Goal: Task Accomplishment & Management: Complete application form

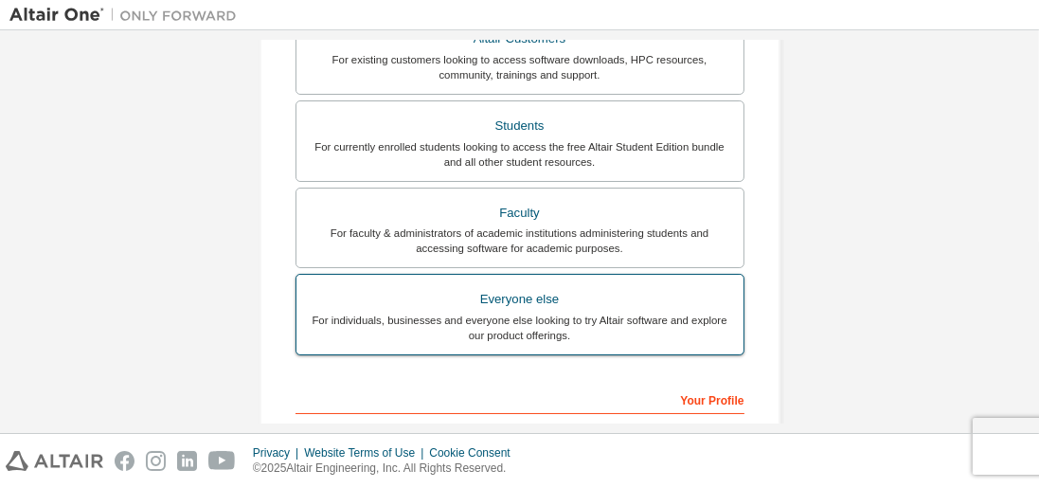
scroll to position [324, 0]
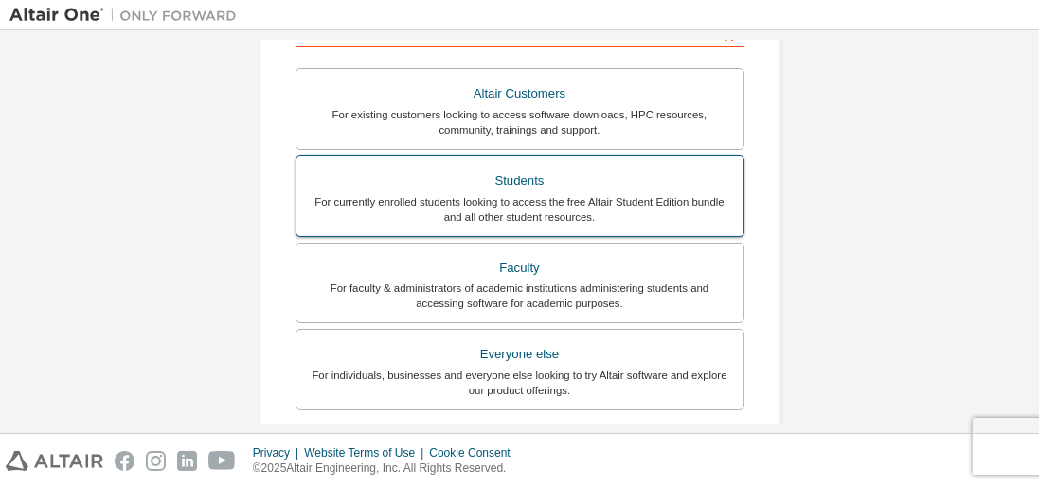
click at [562, 189] on div "Students" at bounding box center [520, 181] width 424 height 27
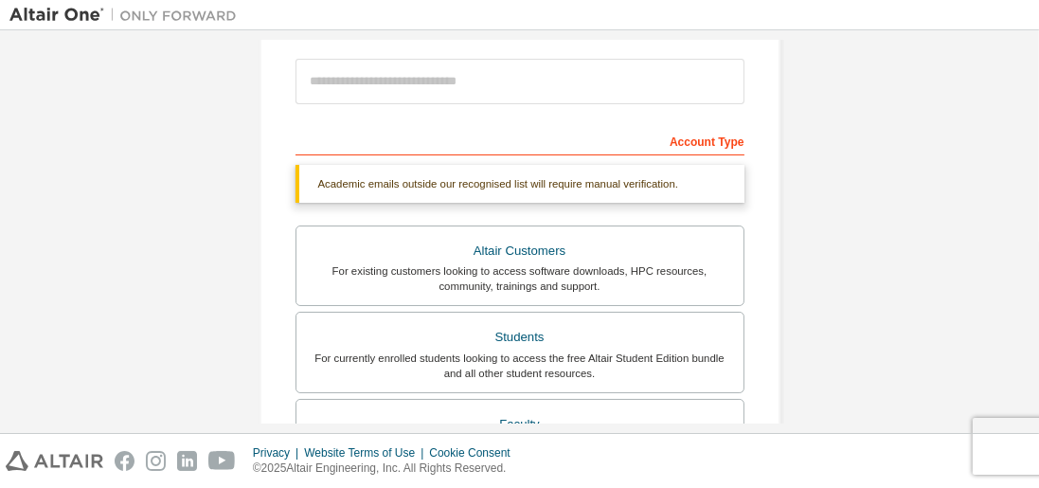
scroll to position [108, 0]
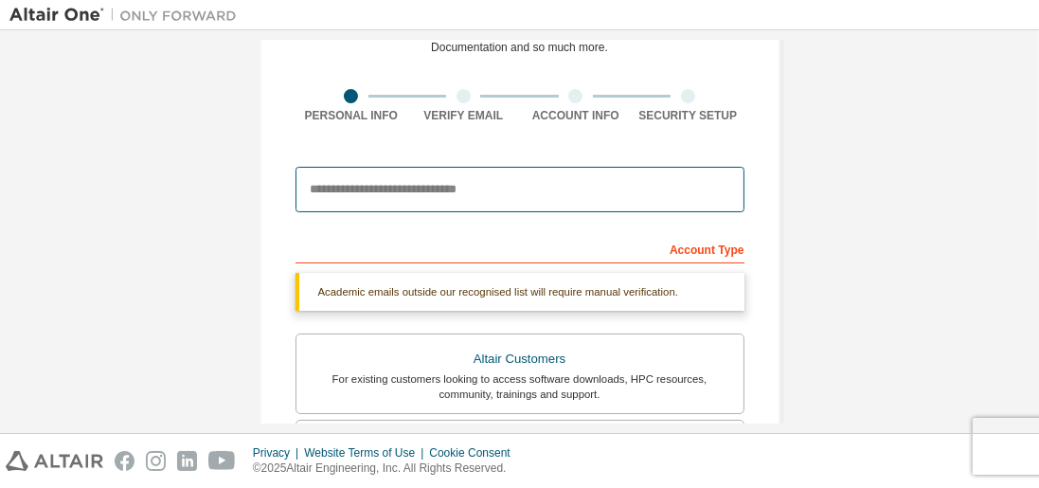
click at [453, 186] on input "email" at bounding box center [519, 189] width 449 height 45
type input "**********"
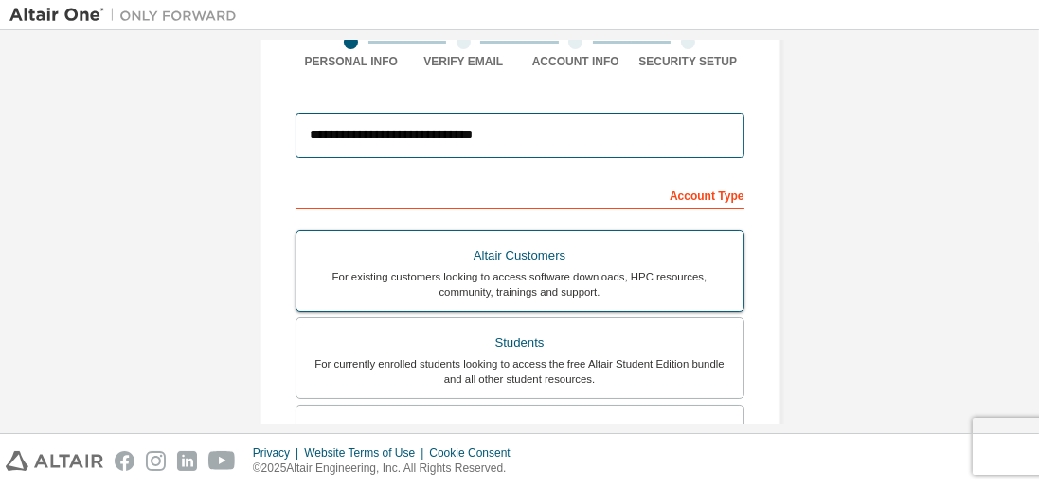
scroll to position [216, 0]
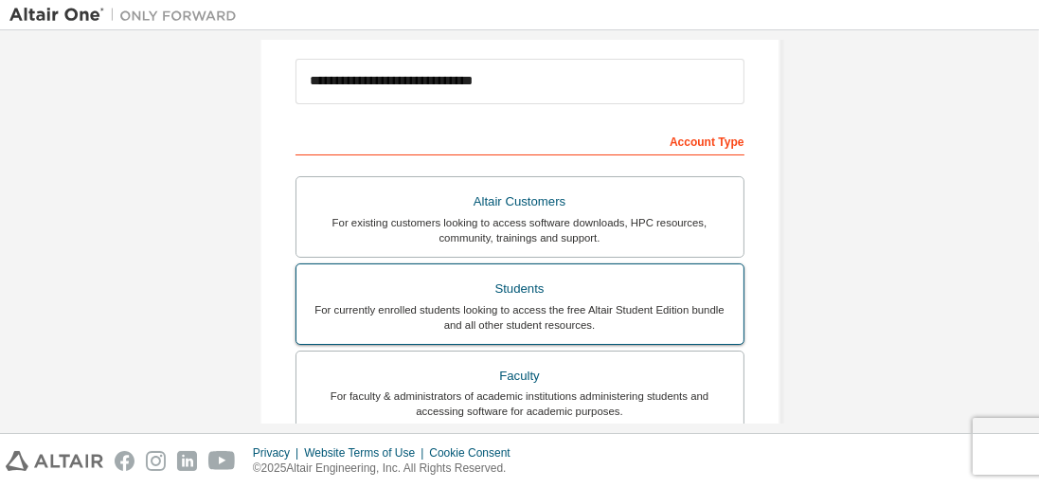
click at [664, 302] on div "For currently enrolled students looking to access the free Altair Student Editi…" at bounding box center [520, 317] width 424 height 30
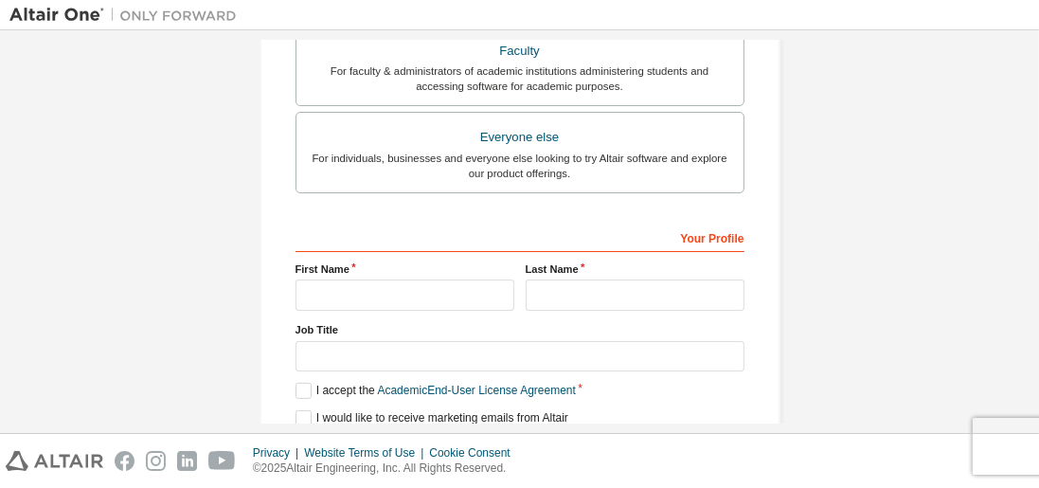
scroll to position [595, 0]
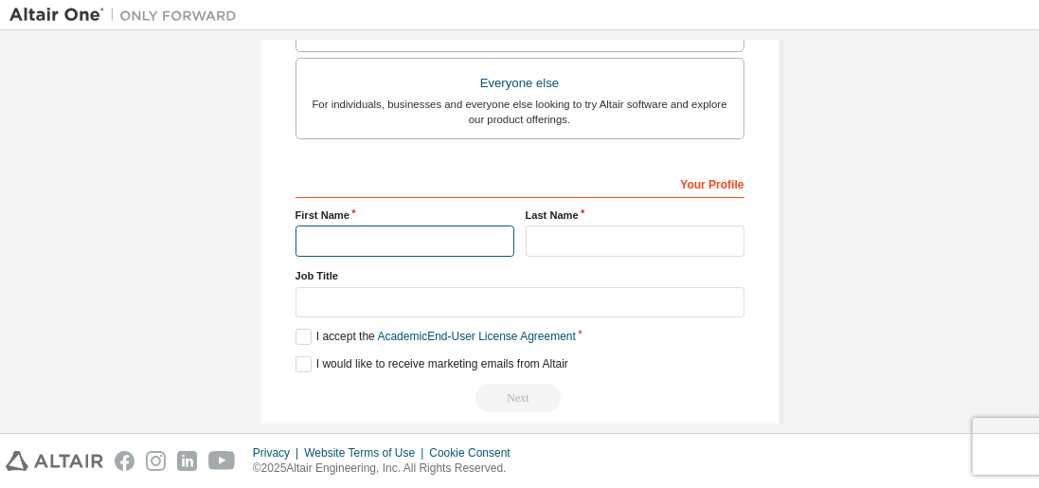
click at [383, 236] on input "text" at bounding box center [404, 240] width 219 height 31
type input "*****"
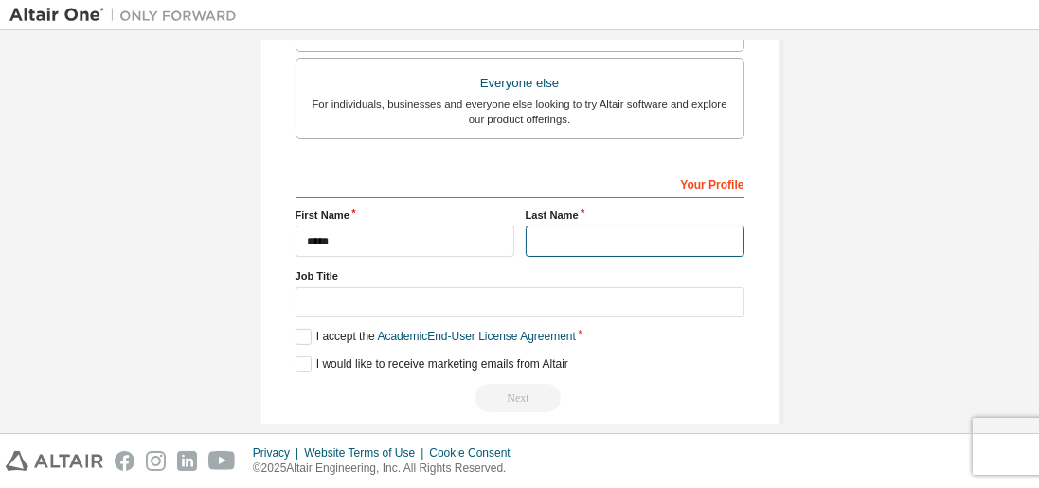
click at [566, 240] on input "text" at bounding box center [634, 240] width 219 height 31
type input "*******"
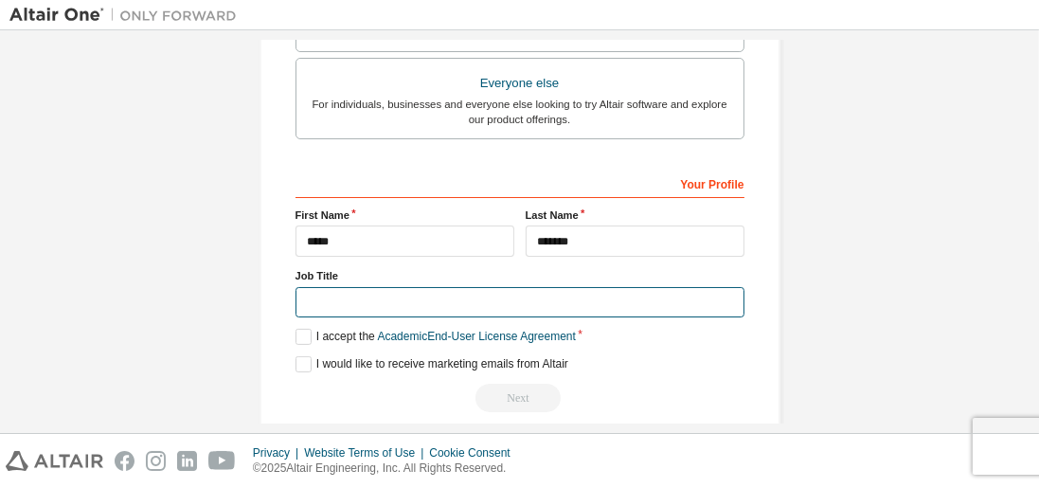
click at [473, 291] on input "text" at bounding box center [519, 302] width 449 height 31
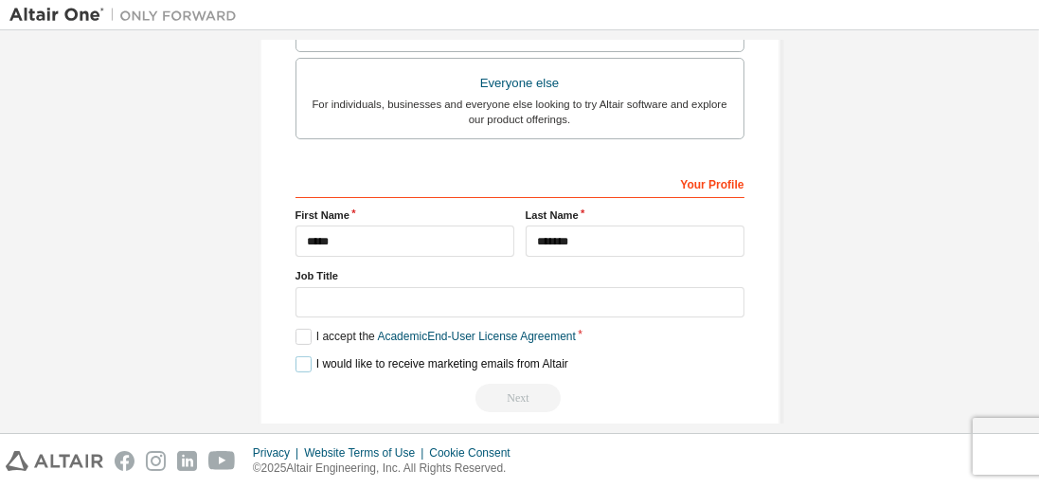
click at [299, 356] on label "I would like to receive marketing emails from Altair" at bounding box center [431, 364] width 273 height 16
click at [301, 338] on div "Your Profile First Name ***** Last Name ******* Job Title Please provide State/…" at bounding box center [519, 290] width 449 height 245
click at [296, 331] on label "I accept the Academic End-User License Agreement" at bounding box center [435, 337] width 280 height 16
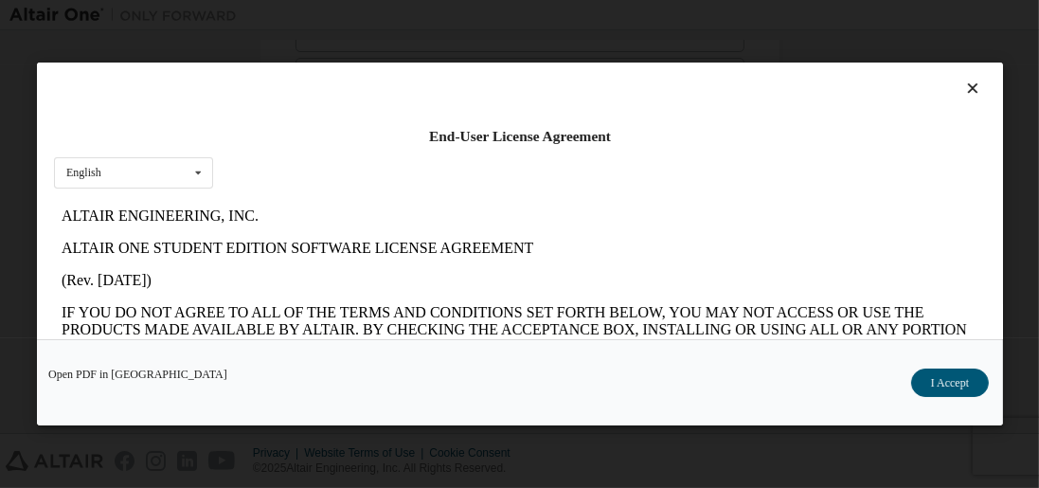
scroll to position [0, 0]
click at [969, 391] on button "I Accept" at bounding box center [949, 382] width 78 height 28
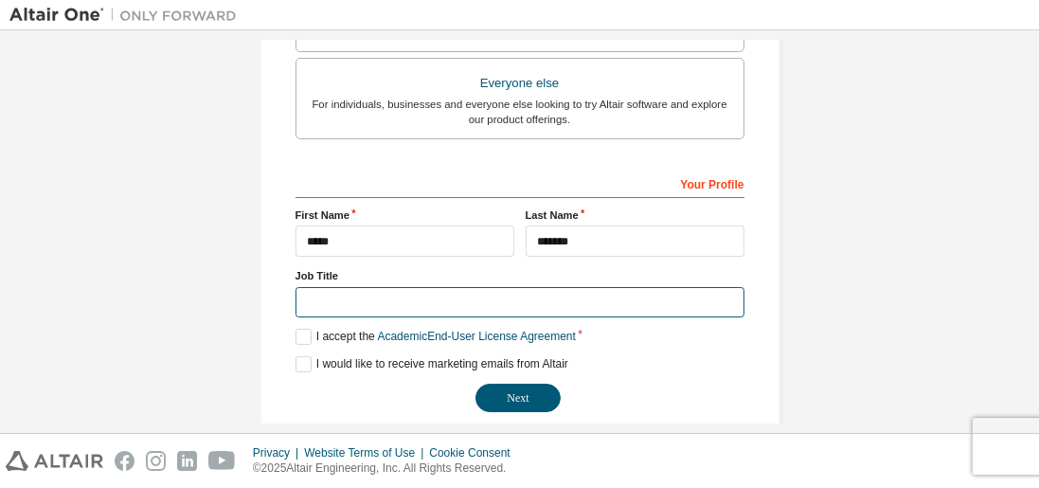
click at [323, 295] on input "text" at bounding box center [519, 302] width 449 height 31
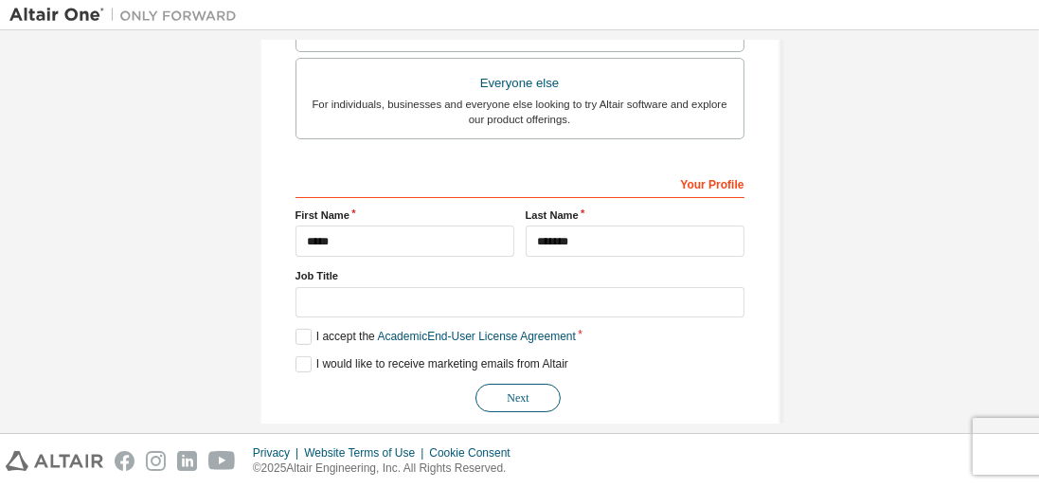
click at [504, 399] on button "Next" at bounding box center [517, 397] width 85 height 28
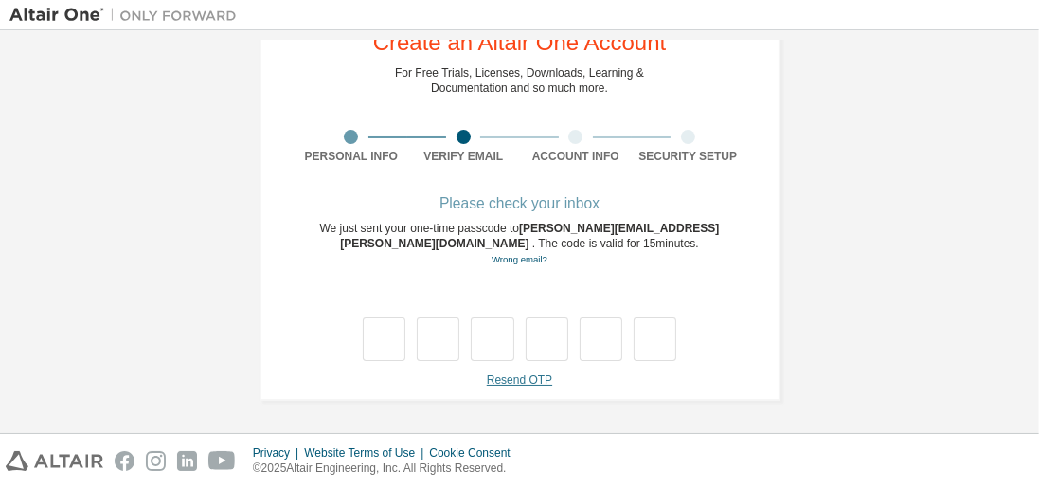
type input "*"
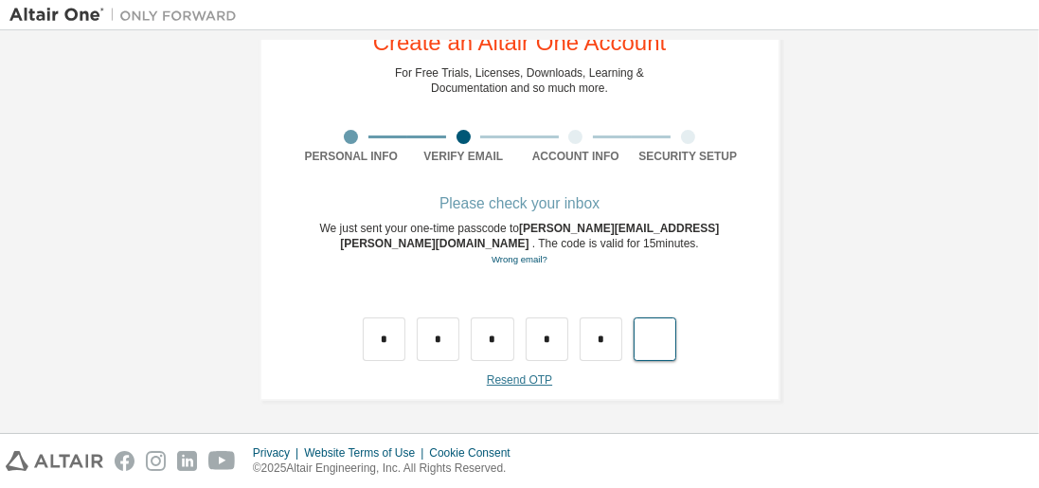
type input "*"
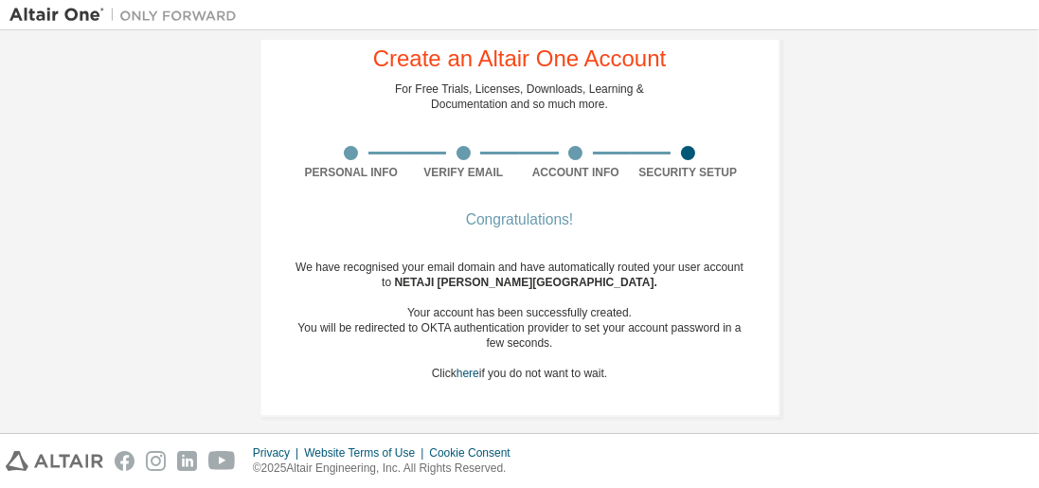
scroll to position [66, 0]
